Goal: Information Seeking & Learning: Find specific page/section

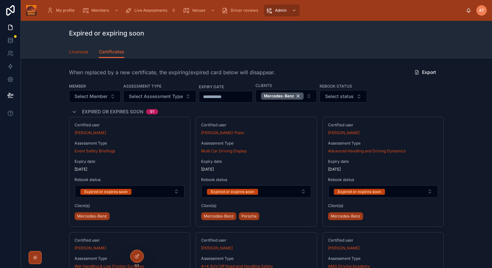
click at [74, 53] on span "Licences" at bounding box center [79, 51] width 20 height 7
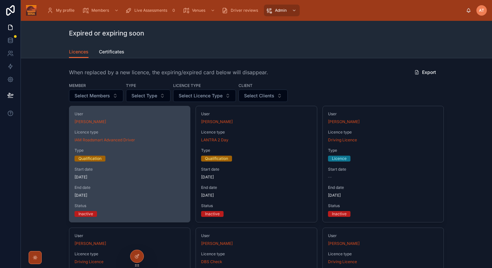
click at [153, 177] on span "[DATE]" at bounding box center [129, 176] width 110 height 5
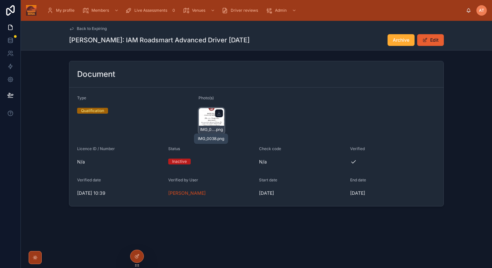
click at [207, 130] on span "IMG_0038" at bounding box center [207, 129] width 15 height 5
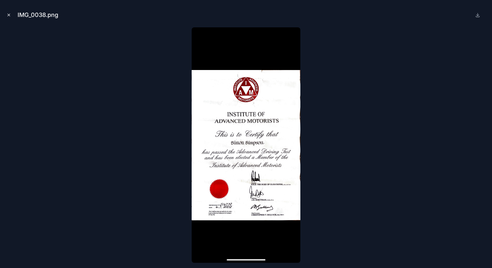
click at [7, 16] on icon "Close modal" at bounding box center [9, 15] width 5 height 5
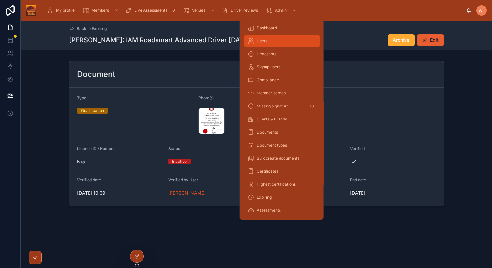
click at [274, 43] on div "Users" at bounding box center [281, 41] width 68 height 10
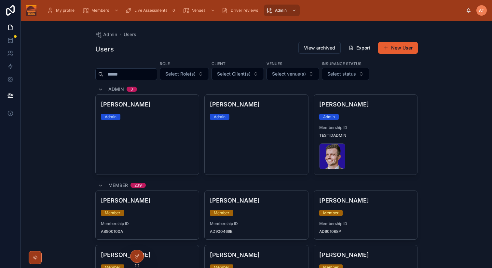
click at [118, 73] on input "text" at bounding box center [129, 74] width 53 height 9
type input "****"
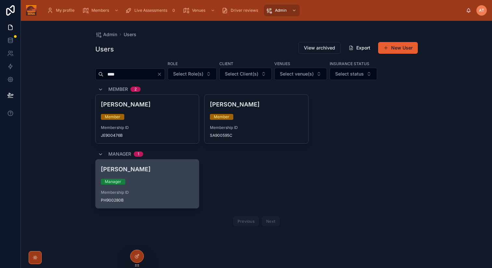
click at [153, 172] on h4 "[PERSON_NAME]" at bounding box center [147, 169] width 93 height 9
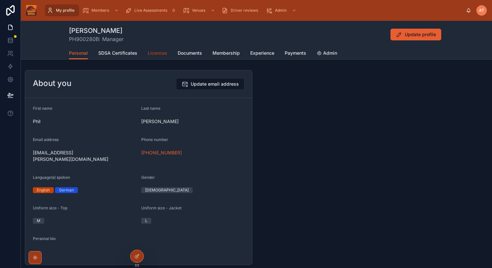
click at [153, 52] on span "Licences" at bounding box center [158, 53] width 20 height 7
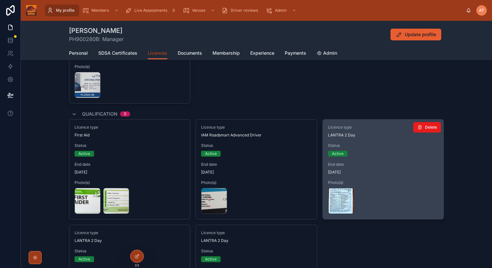
scroll to position [360, 0]
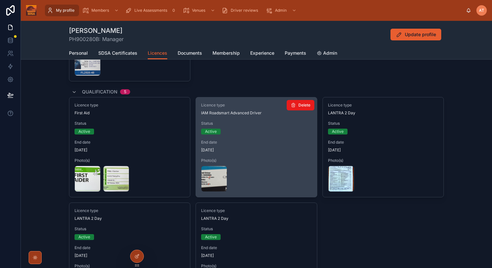
click at [261, 149] on span "[DATE]" at bounding box center [256, 149] width 110 height 5
click at [223, 171] on icon at bounding box center [221, 170] width 5 height 5
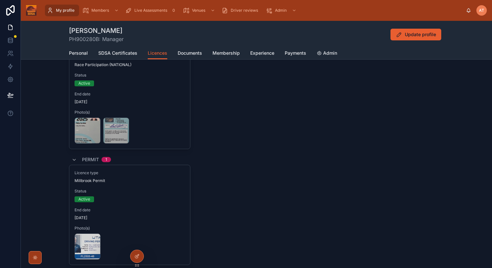
scroll to position [0, 0]
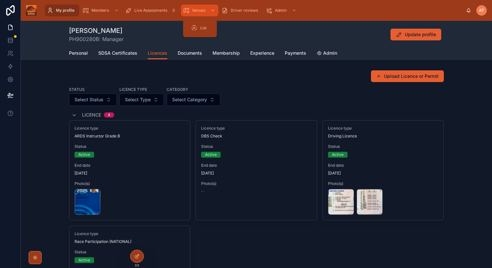
click at [194, 9] on span "Venues" at bounding box center [198, 10] width 13 height 5
